Goal: Navigation & Orientation: Go to known website

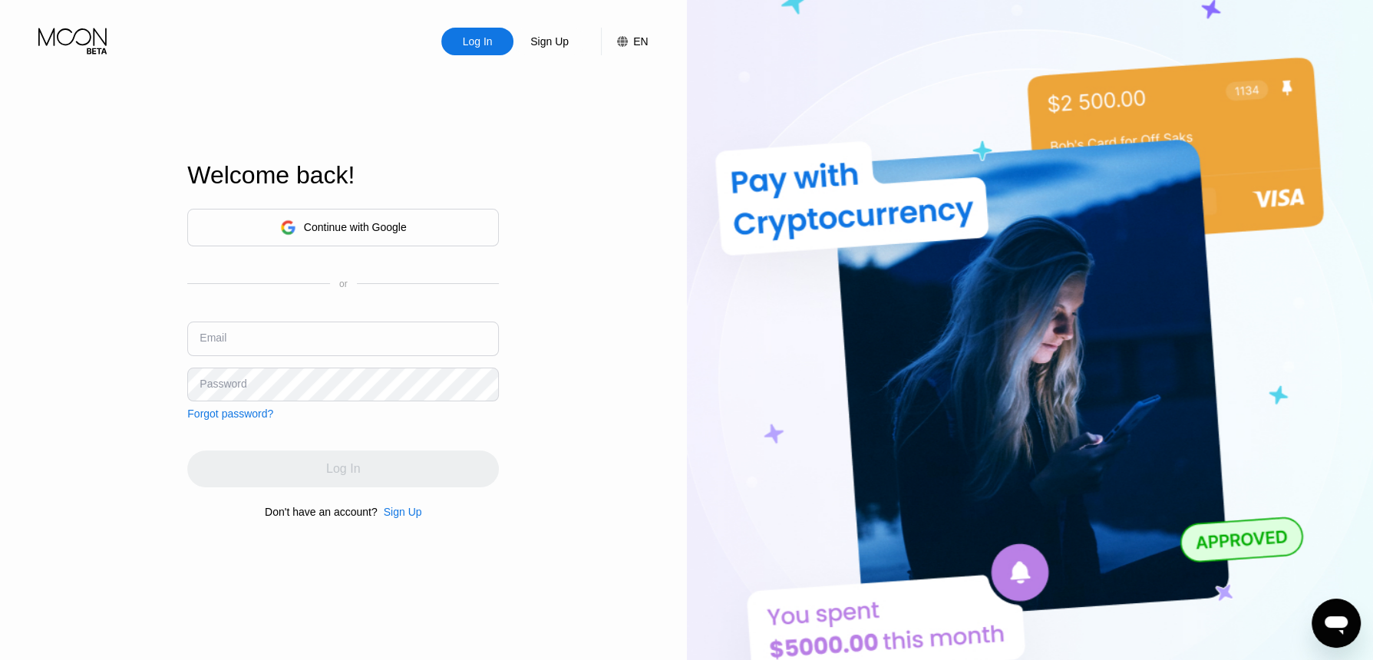
click at [379, 217] on div "Continue with Google" at bounding box center [343, 228] width 127 height 24
